Goal: Transaction & Acquisition: Subscribe to service/newsletter

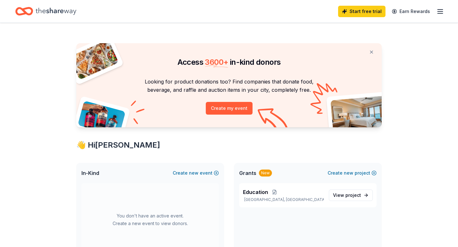
click at [438, 11] on line "button" at bounding box center [440, 11] width 5 height 0
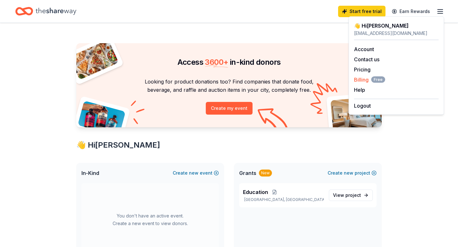
click at [365, 79] on span "Billing Free" at bounding box center [369, 80] width 31 height 8
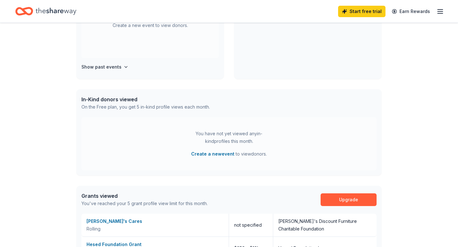
scroll to position [249, 0]
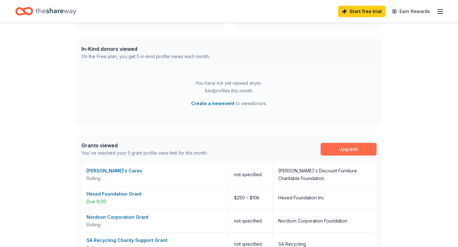
click at [344, 151] on link "Upgrade" at bounding box center [349, 149] width 56 height 13
click at [347, 147] on link "Upgrade" at bounding box center [349, 149] width 56 height 13
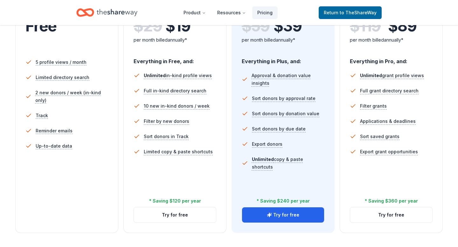
scroll to position [212, 0]
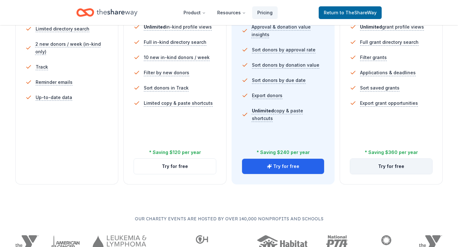
click at [387, 167] on button "Try for free" at bounding box center [391, 166] width 82 height 15
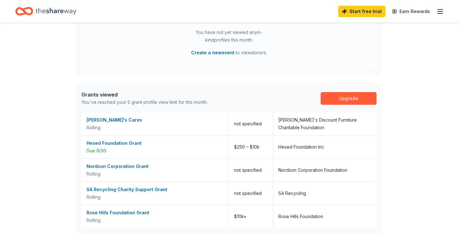
scroll to position [266, 0]
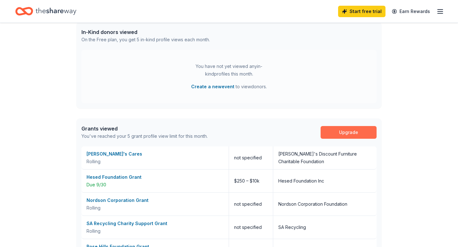
click at [345, 135] on link "Upgrade" at bounding box center [349, 132] width 56 height 13
click at [344, 132] on link "Upgrade" at bounding box center [349, 132] width 56 height 13
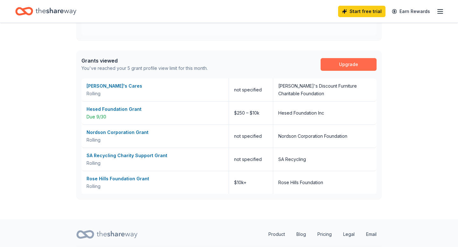
scroll to position [352, 0]
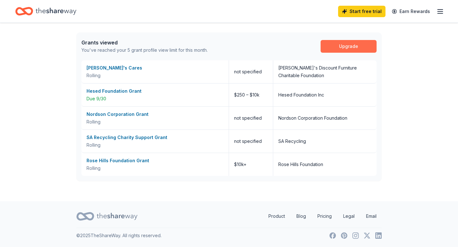
click at [344, 41] on link "Upgrade" at bounding box center [349, 46] width 56 height 13
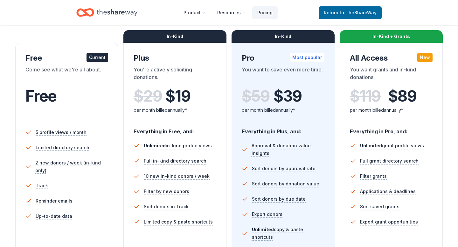
scroll to position [93, 0]
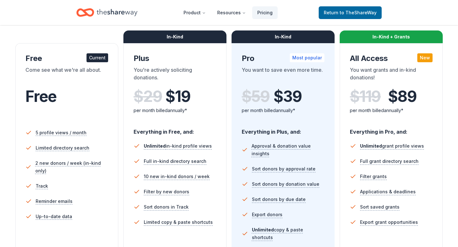
click at [424, 59] on div "New" at bounding box center [424, 57] width 15 height 9
click at [404, 37] on div "In-Kind + Grants" at bounding box center [391, 37] width 103 height 13
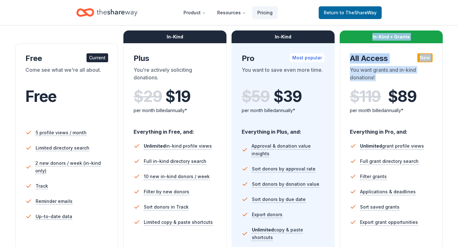
drag, startPoint x: 404, startPoint y: 37, endPoint x: 408, endPoint y: 110, distance: 73.6
click at [408, 110] on div "In-Kind + Grants All Access New You want grants and in-kind donations! $ 119 $ …" at bounding box center [391, 173] width 103 height 261
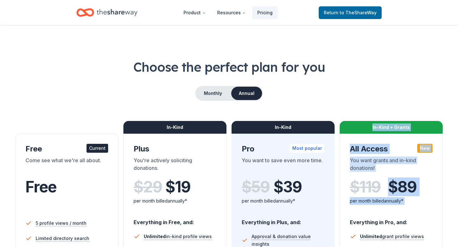
scroll to position [0, 0]
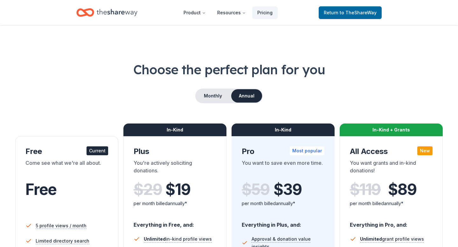
click at [426, 153] on div "New" at bounding box center [424, 151] width 15 height 9
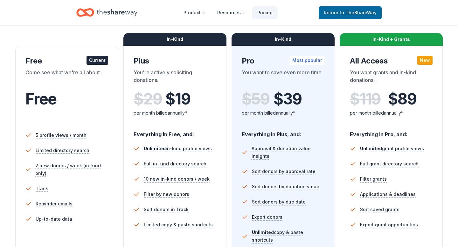
scroll to position [104, 0]
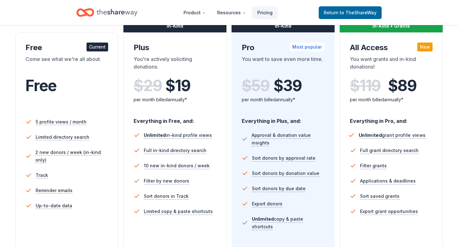
click at [372, 133] on span "Unlimited" at bounding box center [370, 136] width 23 height 6
click at [372, 137] on span "Unlimited" at bounding box center [370, 136] width 23 height 6
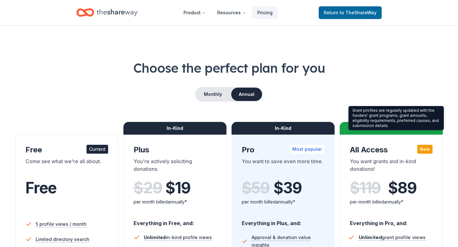
scroll to position [0, 0]
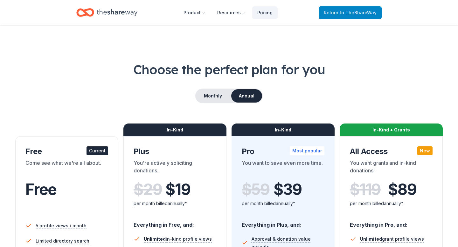
click at [363, 10] on span "to TheShareWay" at bounding box center [358, 12] width 37 height 5
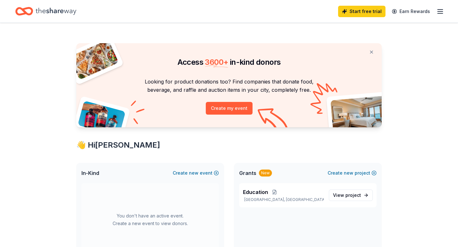
click at [441, 11] on line "button" at bounding box center [440, 11] width 5 height 0
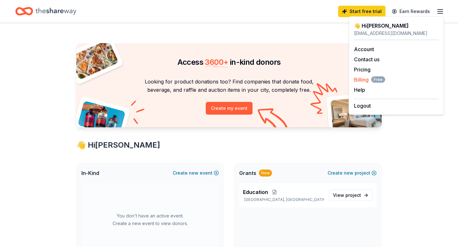
click at [367, 81] on span "Billing Free" at bounding box center [369, 80] width 31 height 8
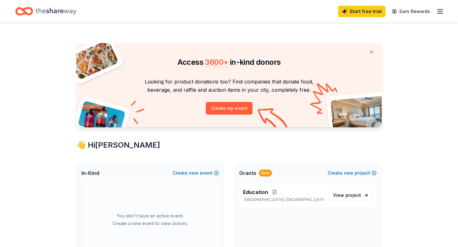
click at [439, 10] on icon "button" at bounding box center [440, 12] width 8 height 8
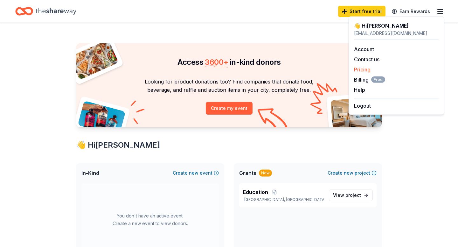
click at [364, 70] on link "Pricing" at bounding box center [362, 69] width 17 height 6
click at [366, 57] on button "Contact us" at bounding box center [366, 60] width 25 height 8
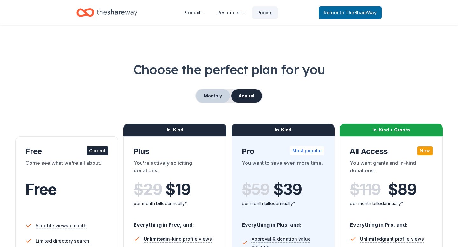
click at [217, 97] on button "Monthly" at bounding box center [213, 95] width 34 height 13
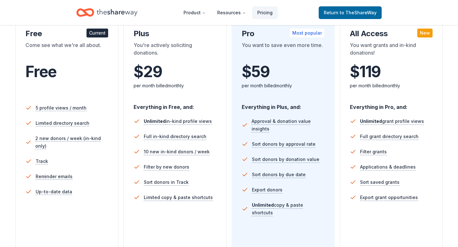
scroll to position [121, 0]
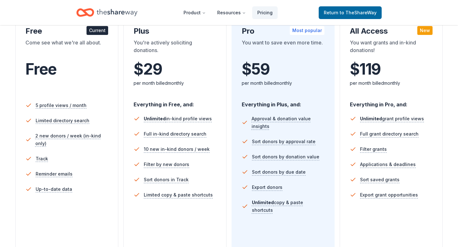
click at [424, 28] on div "New" at bounding box center [424, 30] width 15 height 9
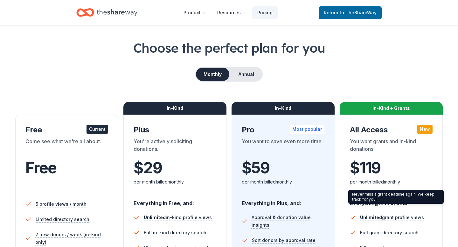
scroll to position [0, 0]
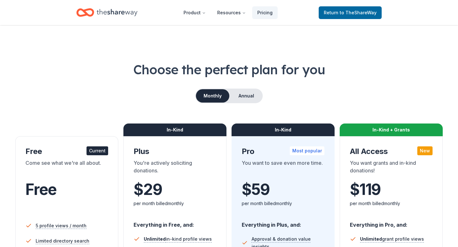
click at [389, 132] on div "In-Kind + Grants" at bounding box center [391, 130] width 103 height 13
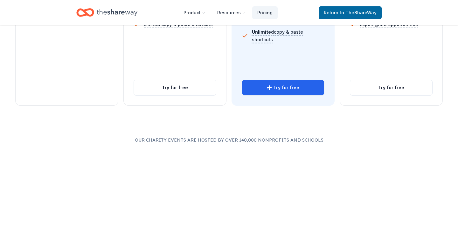
scroll to position [300, 0]
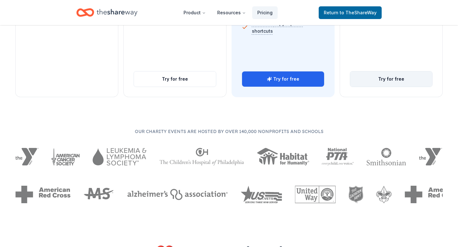
click at [384, 84] on button "Try for free" at bounding box center [391, 79] width 82 height 15
